Goal: Transaction & Acquisition: Book appointment/travel/reservation

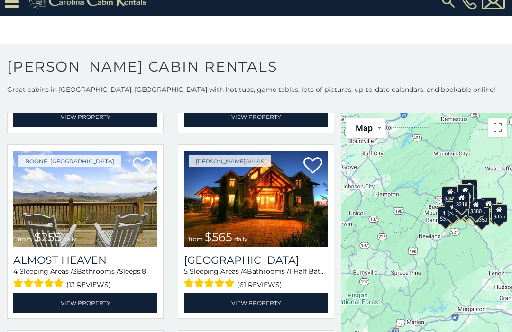
scroll to position [1513, 0]
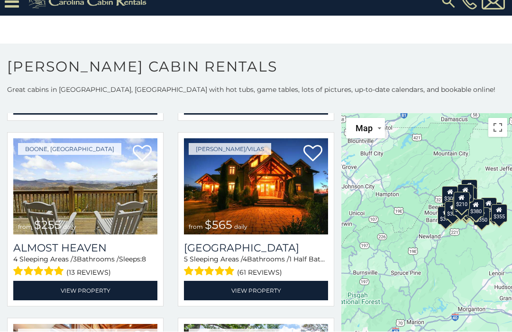
click at [91, 205] on img at bounding box center [85, 187] width 144 height 97
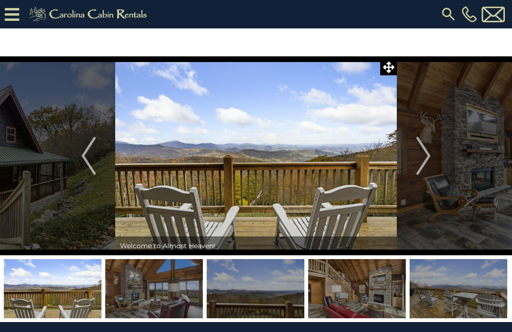
click at [430, 167] on img "Next" at bounding box center [423, 156] width 14 height 38
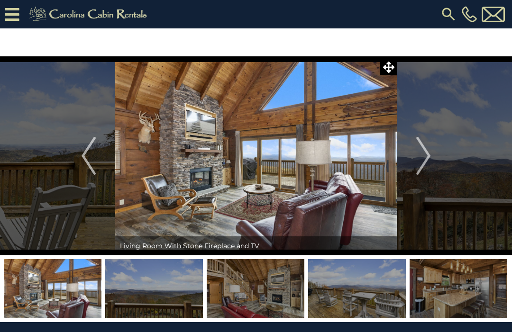
click at [416, 167] on button "Next" at bounding box center [423, 155] width 53 height 199
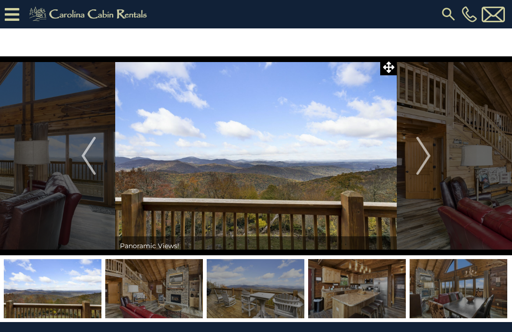
click at [426, 162] on img "Next" at bounding box center [423, 156] width 14 height 38
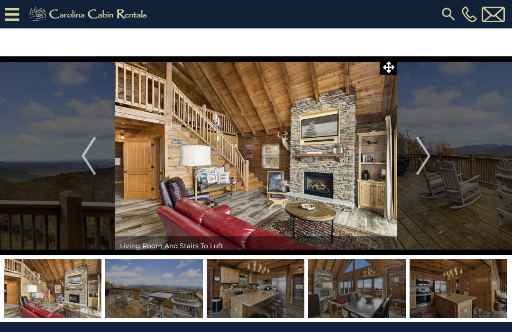
click at [426, 164] on img "Next" at bounding box center [423, 156] width 14 height 38
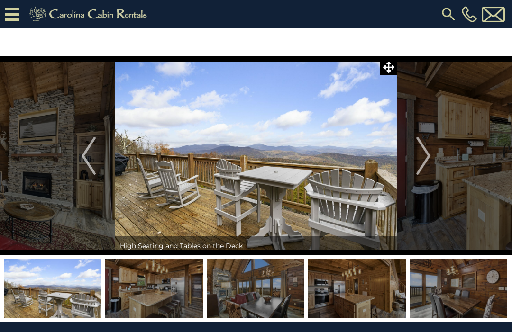
click at [161, 294] on img at bounding box center [154, 288] width 98 height 59
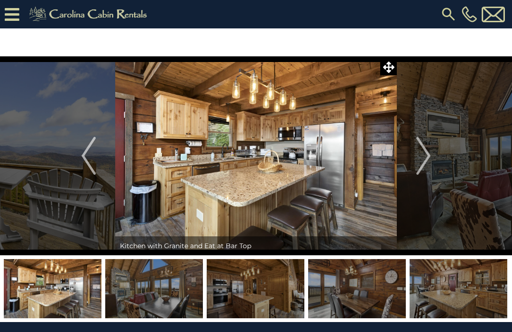
click at [269, 285] on img at bounding box center [256, 288] width 98 height 59
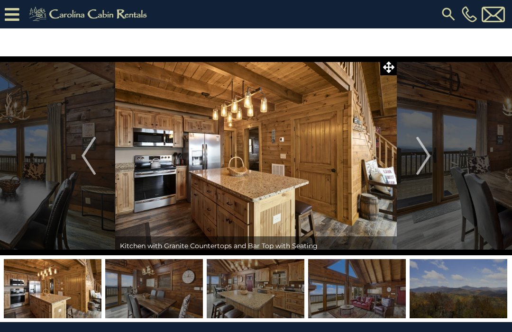
click at [355, 284] on img at bounding box center [357, 288] width 98 height 59
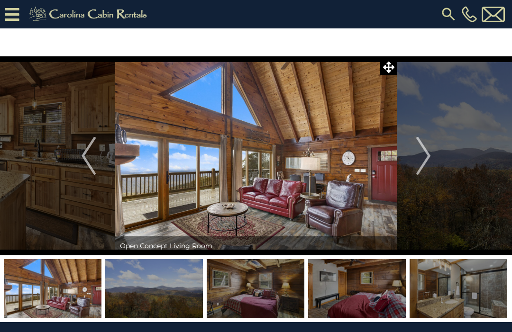
click at [266, 294] on img at bounding box center [256, 288] width 98 height 59
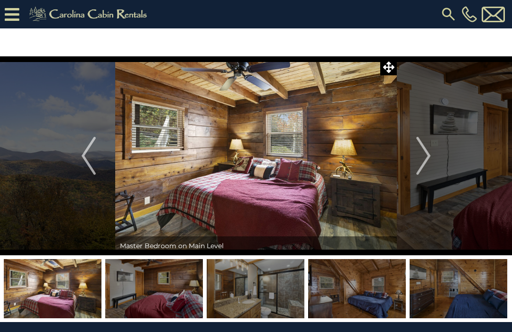
click at [275, 292] on img at bounding box center [256, 288] width 98 height 59
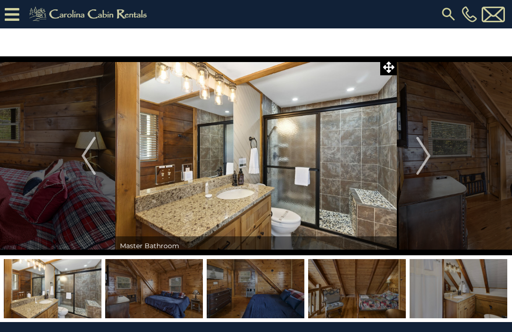
click at [362, 296] on img at bounding box center [357, 288] width 98 height 59
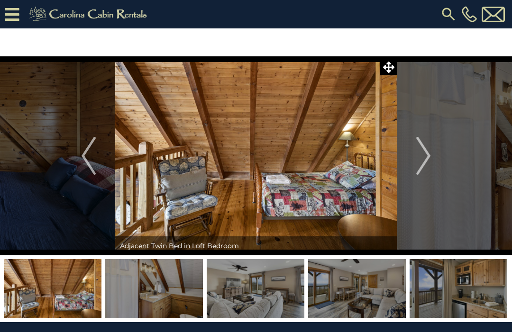
click at [379, 294] on img at bounding box center [357, 288] width 98 height 59
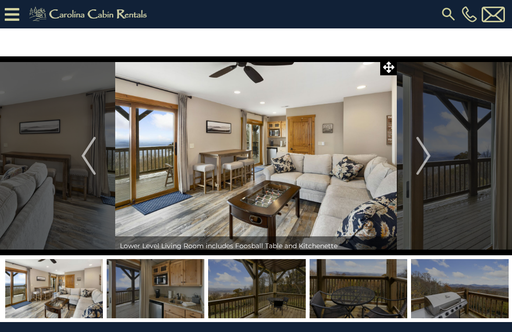
click at [468, 304] on img at bounding box center [460, 288] width 98 height 59
